Goal: Use online tool/utility: Use online tool/utility

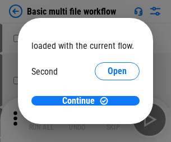
click at [108, 101] on span "Open" at bounding box center [117, 105] width 19 height 9
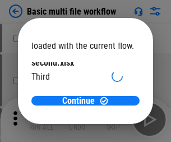
scroll to position [32, 0]
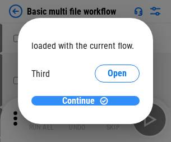
click at [81, 101] on span "Continue" at bounding box center [78, 101] width 33 height 9
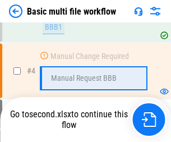
scroll to position [120, 0]
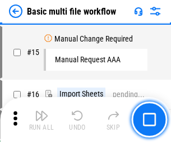
click at [42, 120] on img "button" at bounding box center [41, 115] width 13 height 13
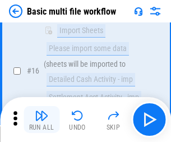
click at [42, 120] on img "button" at bounding box center [41, 115] width 13 height 13
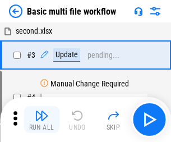
click at [42, 120] on img "button" at bounding box center [41, 115] width 13 height 13
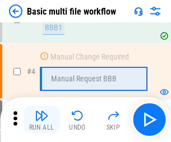
click at [42, 120] on img "button" at bounding box center [41, 115] width 13 height 13
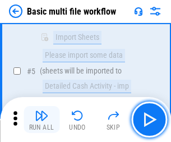
click at [42, 120] on img "button" at bounding box center [41, 115] width 13 height 13
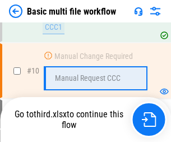
scroll to position [669, 0]
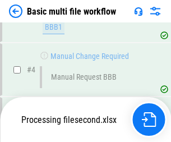
scroll to position [193, 0]
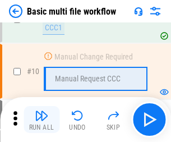
click at [42, 120] on img "button" at bounding box center [41, 115] width 13 height 13
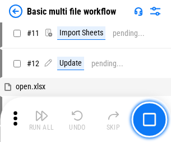
click at [42, 120] on img "button" at bounding box center [41, 115] width 13 height 13
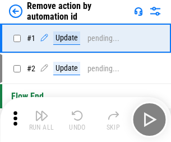
click at [42, 120] on img "button" at bounding box center [41, 115] width 13 height 13
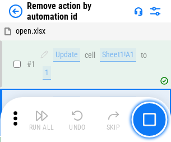
scroll to position [42, 0]
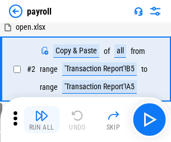
click at [42, 120] on img "button" at bounding box center [41, 115] width 13 height 13
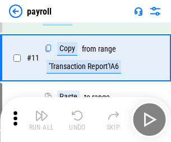
scroll to position [81, 0]
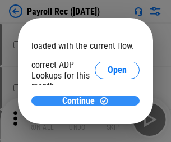
click at [81, 101] on span "Continue" at bounding box center [78, 101] width 33 height 9
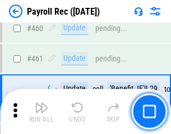
scroll to position [5989, 0]
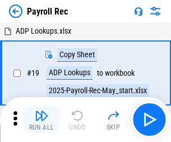
click at [42, 120] on img "button" at bounding box center [41, 115] width 13 height 13
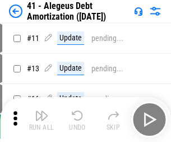
click at [42, 120] on img "button" at bounding box center [41, 115] width 13 height 13
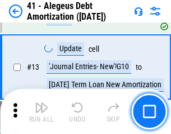
scroll to position [139, 0]
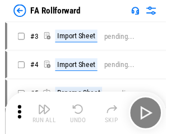
scroll to position [18, 0]
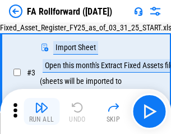
click at [42, 111] on img "button" at bounding box center [41, 107] width 13 height 13
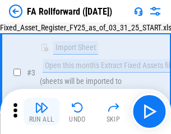
click at [42, 111] on img "button" at bounding box center [41, 107] width 13 height 13
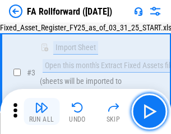
scroll to position [103, 0]
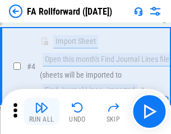
click at [42, 111] on img "button" at bounding box center [41, 107] width 13 height 13
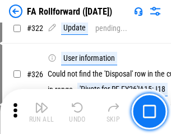
scroll to position [5348, 0]
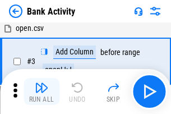
click at [42, 92] on img "button" at bounding box center [41, 87] width 13 height 13
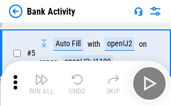
scroll to position [60, 0]
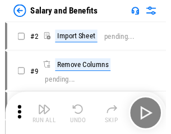
scroll to position [15, 0]
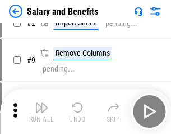
click at [42, 111] on img "button" at bounding box center [41, 107] width 13 height 13
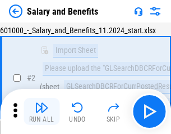
click at [42, 111] on img "button" at bounding box center [41, 107] width 13 height 13
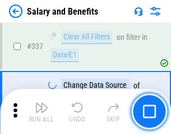
scroll to position [5262, 0]
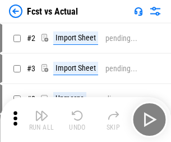
click at [42, 111] on img "button" at bounding box center [41, 115] width 13 height 13
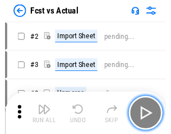
scroll to position [15, 0]
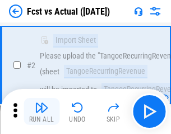
click at [42, 111] on img "button" at bounding box center [41, 107] width 13 height 13
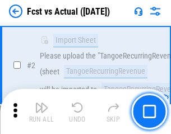
scroll to position [105, 0]
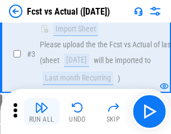
click at [42, 111] on img "button" at bounding box center [41, 107] width 13 height 13
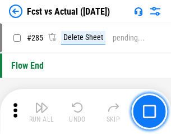
scroll to position [5319, 0]
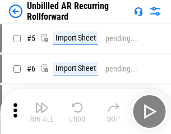
click at [42, 111] on img "button" at bounding box center [41, 107] width 13 height 13
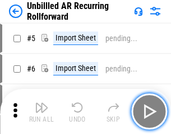
scroll to position [24, 0]
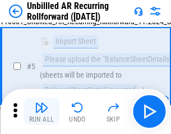
click at [42, 111] on img "button" at bounding box center [41, 107] width 13 height 13
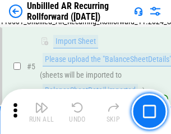
scroll to position [106, 0]
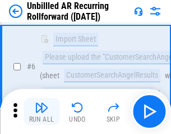
click at [42, 111] on img "button" at bounding box center [41, 107] width 13 height 13
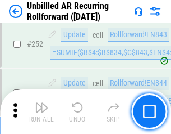
scroll to position [3817, 0]
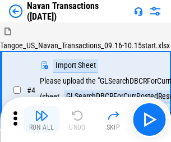
click at [42, 111] on img "button" at bounding box center [41, 115] width 13 height 13
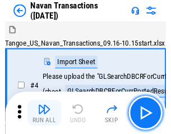
scroll to position [18, 0]
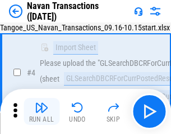
click at [42, 111] on img "button" at bounding box center [41, 107] width 13 height 13
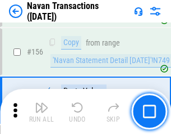
scroll to position [3643, 0]
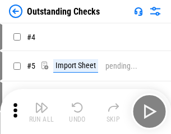
click at [42, 111] on img "button" at bounding box center [41, 107] width 13 height 13
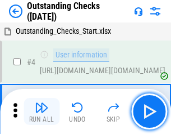
scroll to position [47, 0]
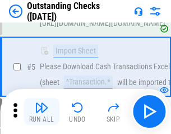
click at [42, 111] on img "button" at bounding box center [41, 107] width 13 height 13
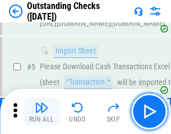
scroll to position [117, 0]
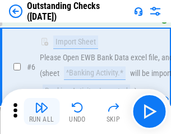
click at [42, 111] on img "button" at bounding box center [41, 107] width 13 height 13
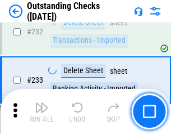
scroll to position [3412, 0]
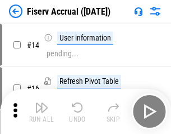
click at [42, 111] on img "button" at bounding box center [41, 107] width 13 height 13
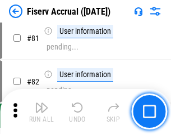
scroll to position [1477, 0]
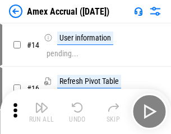
click at [42, 111] on img "button" at bounding box center [41, 107] width 13 height 13
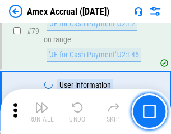
scroll to position [1459, 0]
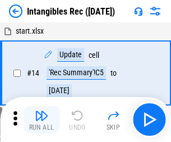
click at [42, 120] on img "button" at bounding box center [41, 115] width 13 height 13
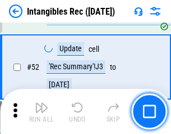
scroll to position [438, 0]
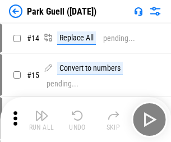
click at [42, 111] on img "button" at bounding box center [41, 115] width 13 height 13
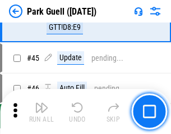
scroll to position [1405, 0]
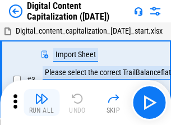
click at [42, 94] on img "button" at bounding box center [41, 98] width 13 height 13
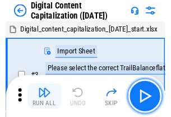
scroll to position [33, 0]
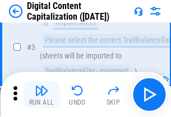
click at [42, 94] on img "button" at bounding box center [41, 90] width 13 height 13
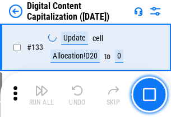
scroll to position [1192, 0]
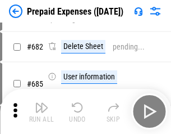
click at [42, 111] on img "button" at bounding box center [41, 107] width 13 height 13
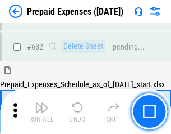
scroll to position [3024, 0]
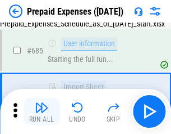
click at [42, 111] on img "button" at bounding box center [41, 107] width 13 height 13
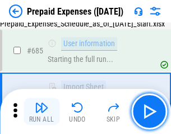
scroll to position [3090, 0]
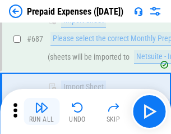
click at [42, 111] on img "button" at bounding box center [41, 107] width 13 height 13
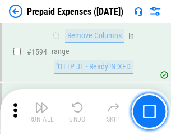
scroll to position [10942, 0]
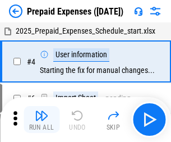
click at [42, 120] on img "button" at bounding box center [41, 115] width 13 height 13
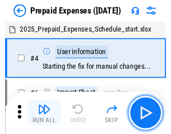
scroll to position [49, 0]
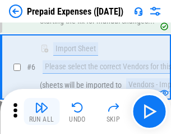
click at [42, 111] on img "button" at bounding box center [41, 107] width 13 height 13
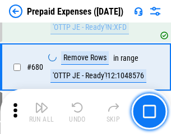
scroll to position [3913, 0]
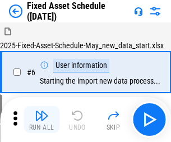
click at [42, 120] on img "button" at bounding box center [41, 115] width 13 height 13
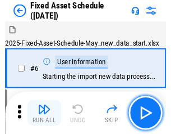
scroll to position [61, 0]
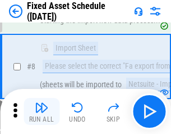
click at [42, 111] on img "button" at bounding box center [41, 107] width 13 height 13
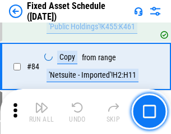
scroll to position [1544, 0]
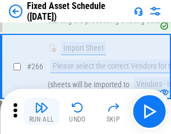
click at [42, 111] on img "button" at bounding box center [41, 107] width 13 height 13
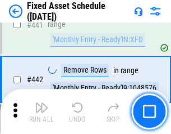
scroll to position [5024, 0]
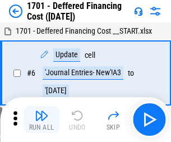
click at [42, 120] on img "button" at bounding box center [41, 115] width 13 height 13
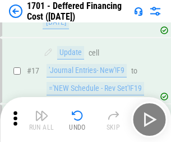
scroll to position [135, 0]
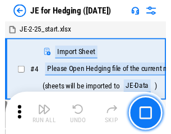
scroll to position [2, 0]
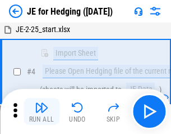
click at [42, 111] on img "button" at bounding box center [41, 107] width 13 height 13
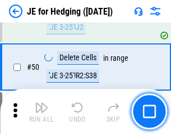
scroll to position [728, 0]
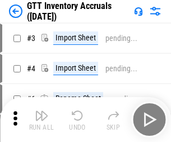
click at [42, 111] on img "button" at bounding box center [41, 115] width 13 height 13
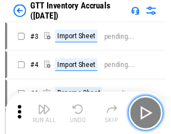
scroll to position [2, 0]
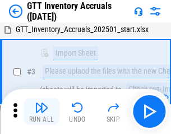
click at [42, 111] on img "button" at bounding box center [41, 107] width 13 height 13
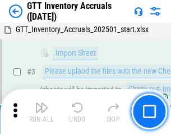
scroll to position [72, 0]
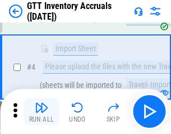
click at [42, 111] on img "button" at bounding box center [41, 107] width 13 height 13
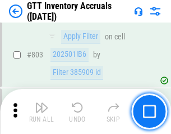
scroll to position [8530, 0]
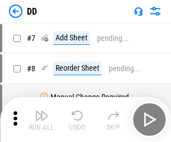
click at [42, 120] on img "button" at bounding box center [41, 115] width 13 height 13
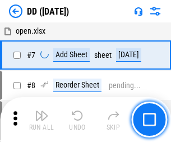
scroll to position [108, 0]
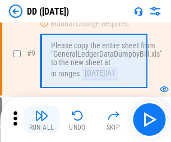
click at [42, 120] on img "button" at bounding box center [41, 115] width 13 height 13
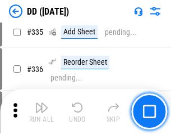
scroll to position [5028, 0]
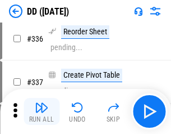
click at [42, 111] on img "button" at bounding box center [41, 107] width 13 height 13
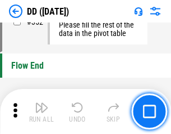
scroll to position [5379, 0]
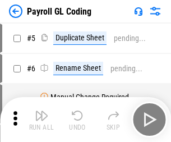
click at [42, 120] on img "button" at bounding box center [41, 115] width 13 height 13
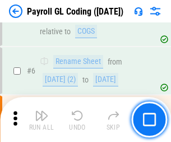
scroll to position [135, 0]
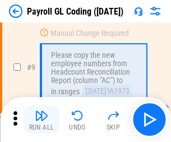
click at [42, 120] on img "button" at bounding box center [41, 115] width 13 height 13
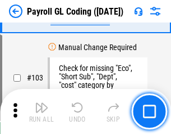
scroll to position [2636, 0]
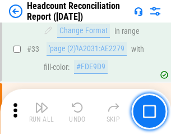
scroll to position [1034, 0]
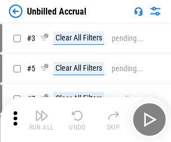
click at [42, 120] on img "button" at bounding box center [41, 115] width 13 height 13
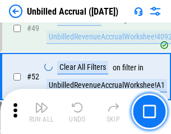
scroll to position [1019, 0]
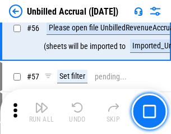
click at [42, 111] on img "button" at bounding box center [41, 107] width 13 height 13
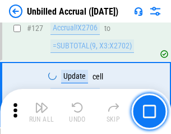
scroll to position [3347, 0]
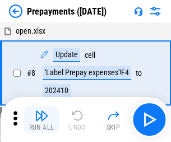
click at [42, 120] on img "button" at bounding box center [41, 115] width 13 height 13
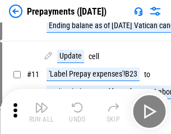
scroll to position [70, 0]
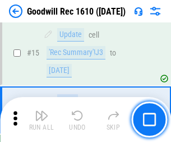
scroll to position [192, 0]
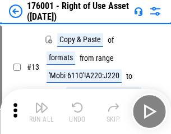
scroll to position [72, 0]
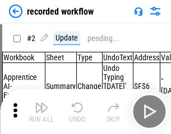
click at [42, 111] on img "button" at bounding box center [41, 107] width 13 height 13
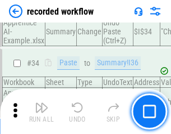
scroll to position [3513, 0]
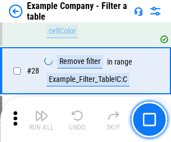
scroll to position [1028, 0]
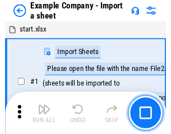
scroll to position [17, 0]
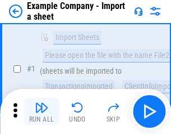
click at [42, 111] on img "button" at bounding box center [41, 107] width 13 height 13
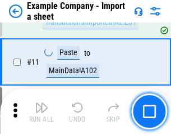
scroll to position [248, 0]
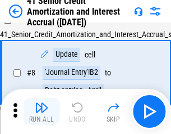
click at [42, 111] on img "button" at bounding box center [41, 107] width 13 height 13
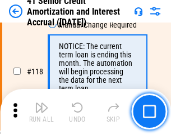
click at [42, 111] on img "button" at bounding box center [41, 107] width 13 height 13
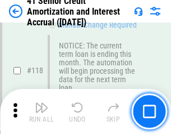
scroll to position [1060, 0]
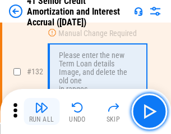
click at [42, 111] on img "button" at bounding box center [41, 107] width 13 height 13
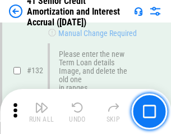
scroll to position [1174, 0]
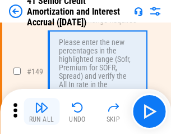
click at [42, 111] on img "button" at bounding box center [41, 107] width 13 height 13
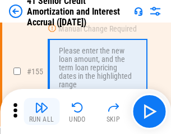
click at [42, 111] on img "button" at bounding box center [41, 107] width 13 height 13
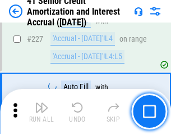
scroll to position [2517, 0]
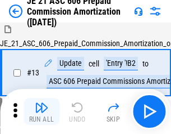
click at [42, 111] on img "button" at bounding box center [41, 107] width 13 height 13
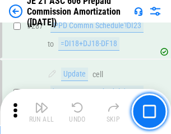
scroll to position [2068, 0]
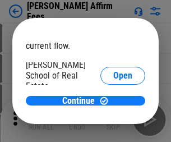
click at [114, 130] on span "Open" at bounding box center [123, 134] width 19 height 9
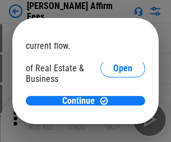
click at [114, 117] on span "Open" at bounding box center [123, 121] width 19 height 9
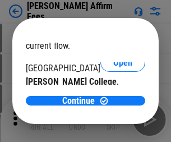
click at [114, 105] on span "Open" at bounding box center [123, 109] width 19 height 9
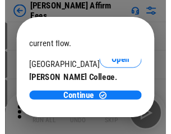
scroll to position [176, 0]
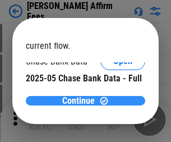
click at [81, 101] on span "Continue" at bounding box center [78, 101] width 33 height 9
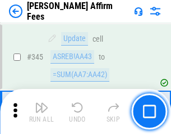
scroll to position [2554, 0]
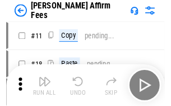
scroll to position [11, 0]
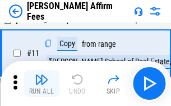
click at [42, 83] on img "button" at bounding box center [41, 78] width 13 height 13
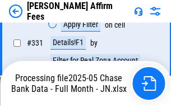
scroll to position [2445, 0]
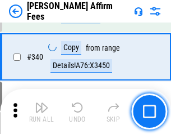
scroll to position [2431, 0]
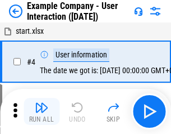
click at [42, 111] on img "button" at bounding box center [41, 107] width 13 height 13
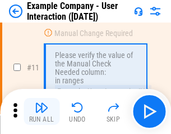
click at [42, 111] on img "button" at bounding box center [41, 107] width 13 height 13
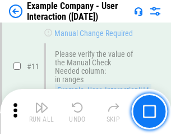
scroll to position [243, 0]
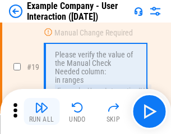
click at [42, 111] on img "button" at bounding box center [41, 107] width 13 height 13
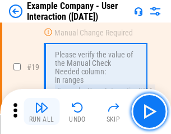
click at [42, 111] on img "button" at bounding box center [41, 107] width 13 height 13
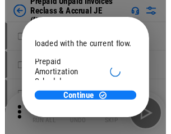
scroll to position [67, 0]
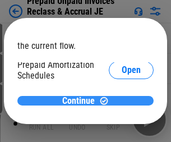
click at [81, 101] on span "Continue" at bounding box center [78, 101] width 33 height 9
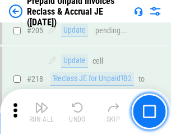
scroll to position [1456, 0]
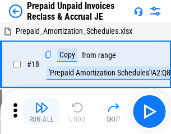
click at [42, 111] on img "button" at bounding box center [41, 107] width 13 height 13
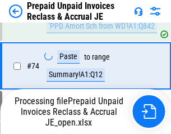
scroll to position [860, 0]
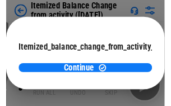
scroll to position [82, 0]
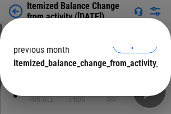
click at [81, 81] on span "Continue" at bounding box center [78, 85] width 33 height 9
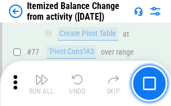
scroll to position [1099, 0]
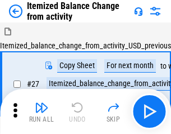
scroll to position [17, 0]
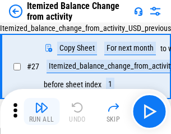
click at [42, 111] on img "button" at bounding box center [41, 107] width 13 height 13
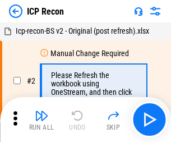
scroll to position [5, 0]
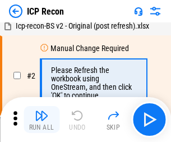
click at [42, 120] on img "button" at bounding box center [41, 115] width 13 height 13
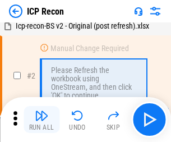
click at [42, 120] on img "button" at bounding box center [41, 115] width 13 height 13
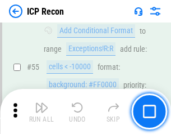
scroll to position [979, 0]
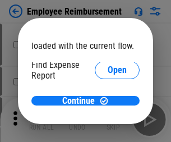
click at [108, 130] on span "Open" at bounding box center [117, 134] width 19 height 9
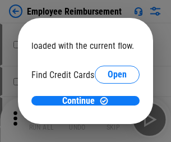
scroll to position [66, 0]
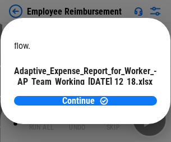
click at [125, 94] on span "Open" at bounding box center [134, 98] width 19 height 9
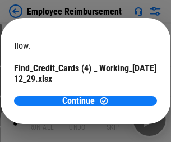
scroll to position [117, 0]
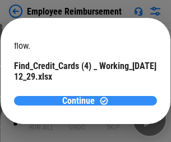
click at [81, 101] on span "Continue" at bounding box center [78, 101] width 33 height 9
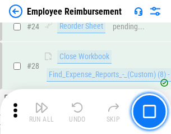
scroll to position [525, 0]
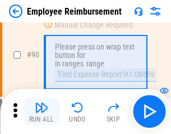
click at [42, 111] on img "button" at bounding box center [41, 107] width 13 height 13
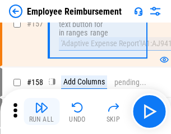
click at [42, 111] on img "button" at bounding box center [41, 107] width 13 height 13
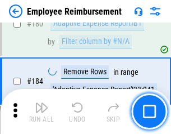
scroll to position [2856, 0]
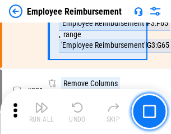
click at [42, 111] on img "button" at bounding box center [41, 107] width 13 height 13
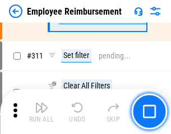
click at [42, 111] on img "button" at bounding box center [41, 107] width 13 height 13
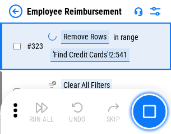
scroll to position [5776, 0]
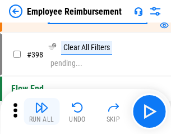
click at [42, 111] on img "button" at bounding box center [41, 107] width 13 height 13
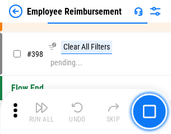
click at [42, 111] on img "button" at bounding box center [41, 107] width 13 height 13
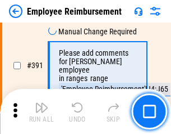
scroll to position [6823, 0]
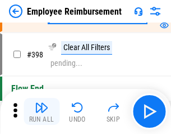
click at [42, 111] on img "button" at bounding box center [41, 107] width 13 height 13
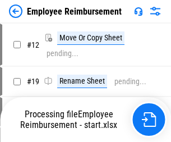
scroll to position [38, 0]
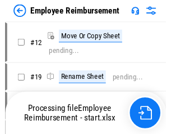
scroll to position [38, 0]
